Goal: Transaction & Acquisition: Purchase product/service

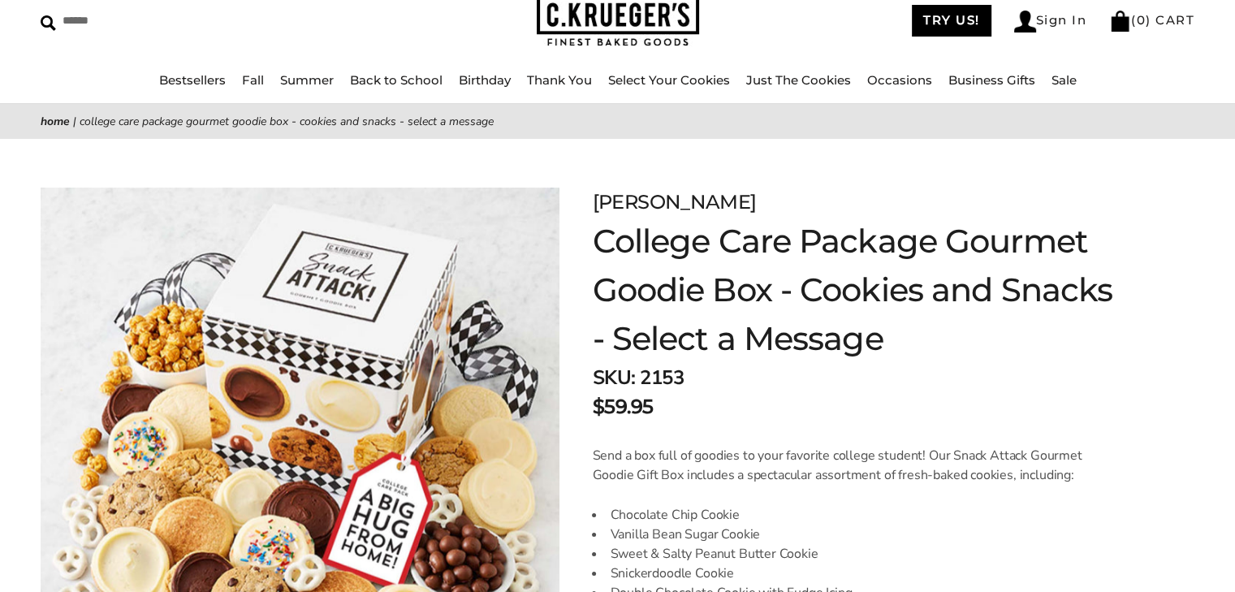
scroll to position [81, 0]
click at [75, 20] on input "Search" at bounding box center [178, 20] width 274 height 25
type input "********"
click at [439, 18] on input "******" at bounding box center [440, 19] width 44 height 22
